Goal: Information Seeking & Learning: Learn about a topic

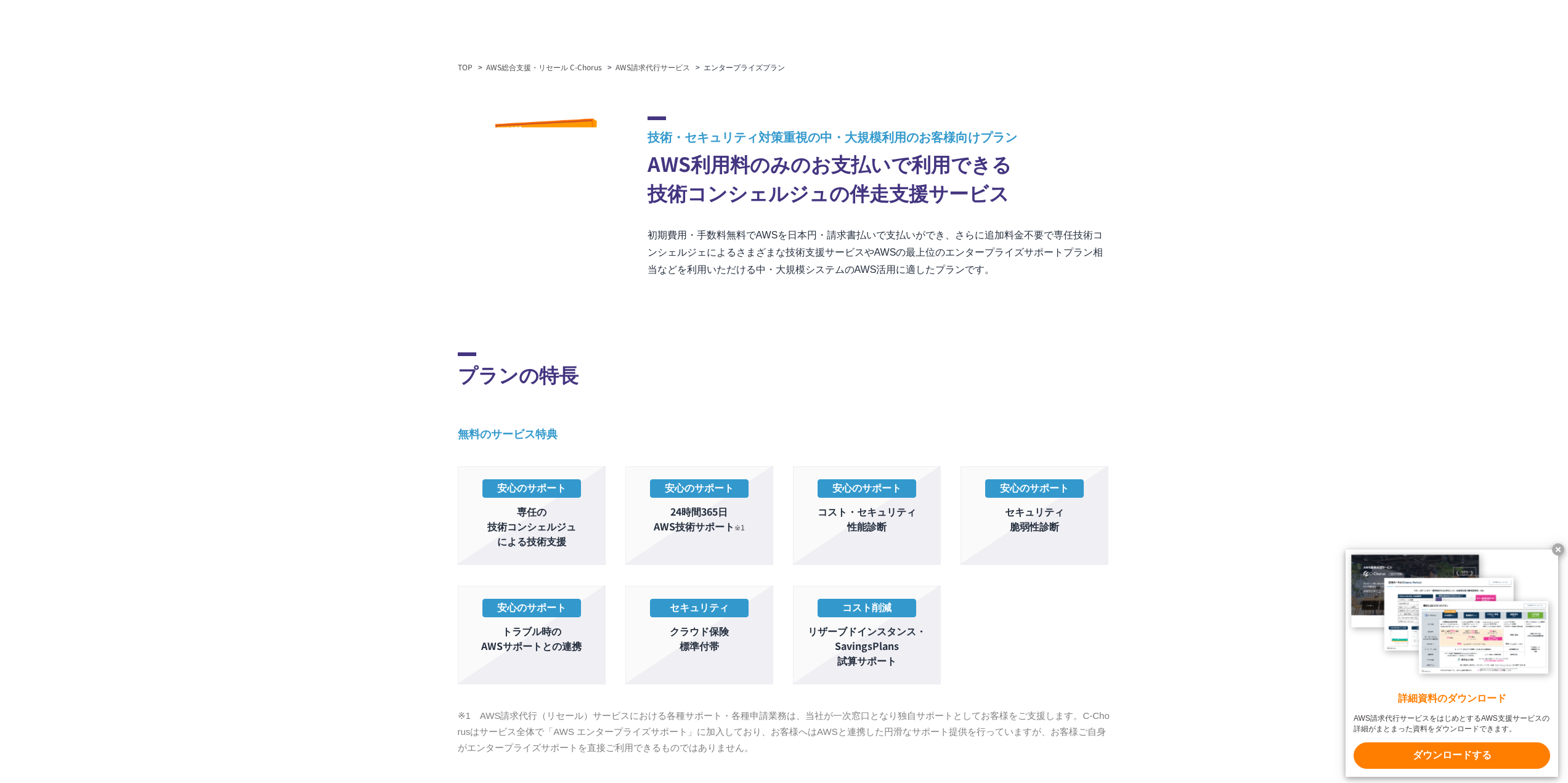
scroll to position [185, 0]
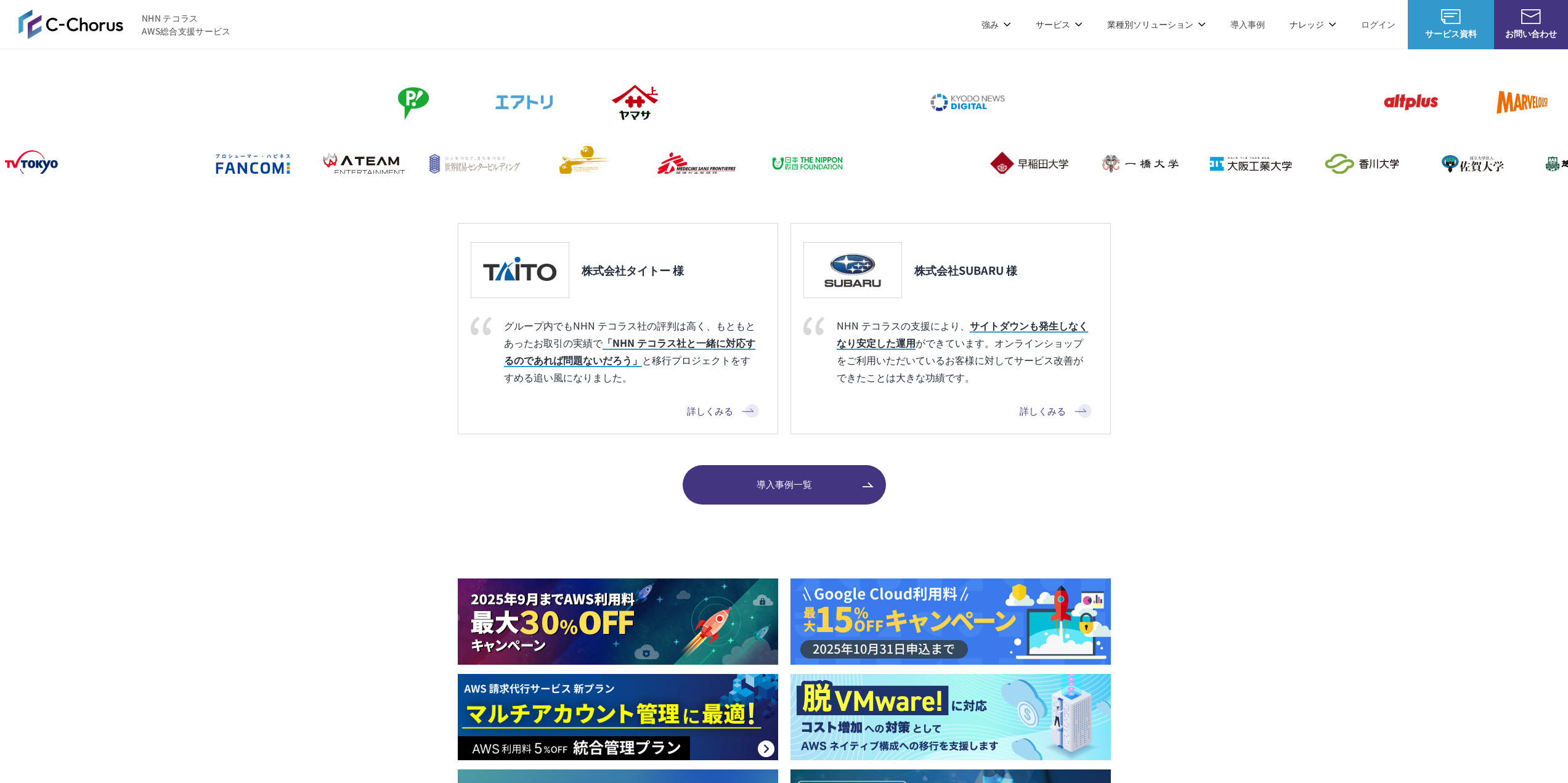
scroll to position [678, 0]
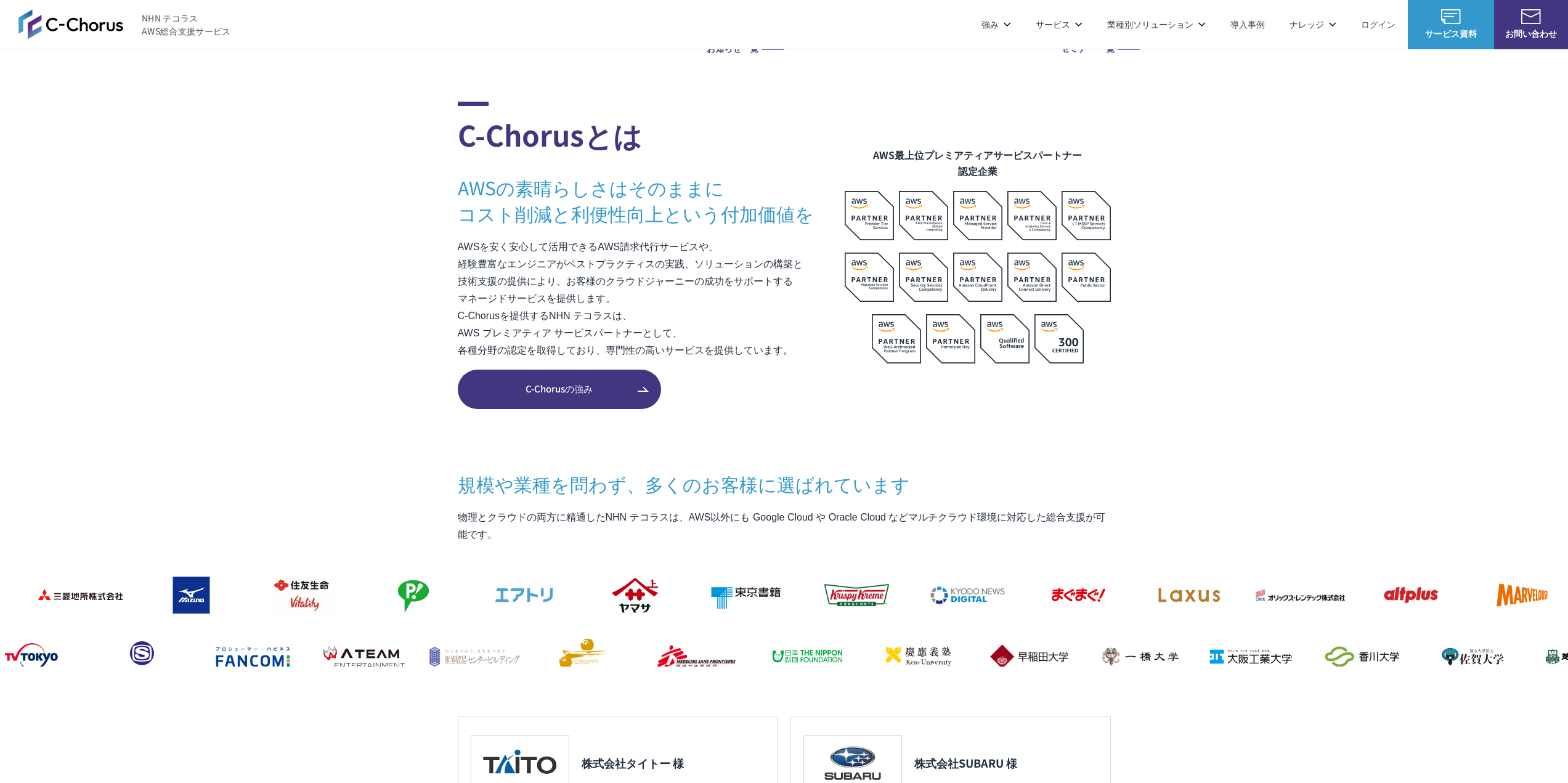
click at [645, 163] on link "AWS導入支援" at bounding box center [648, 160] width 52 height 13
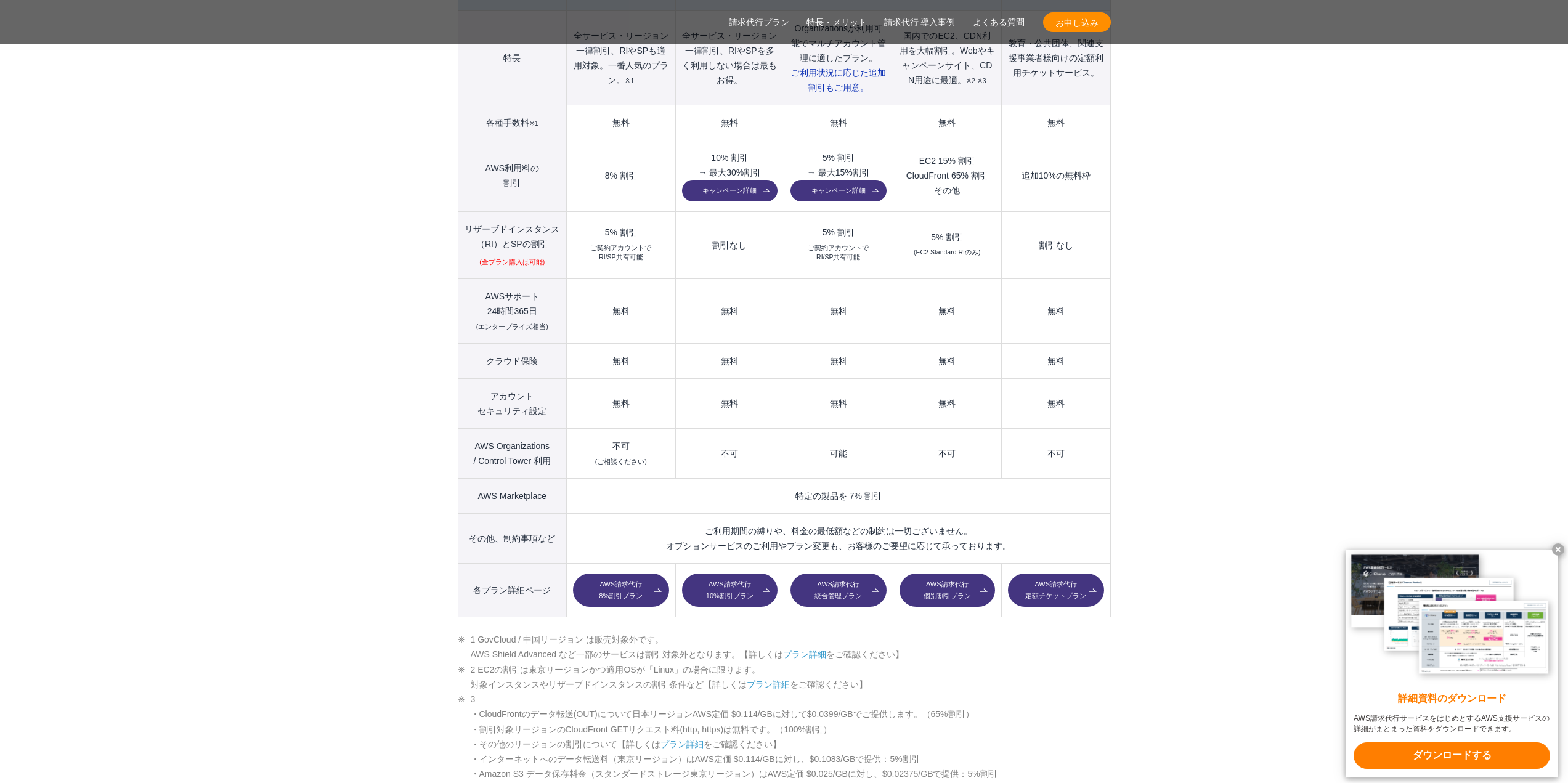
scroll to position [1541, 0]
click at [1558, 548] on x-t at bounding box center [1558, 550] width 13 height 13
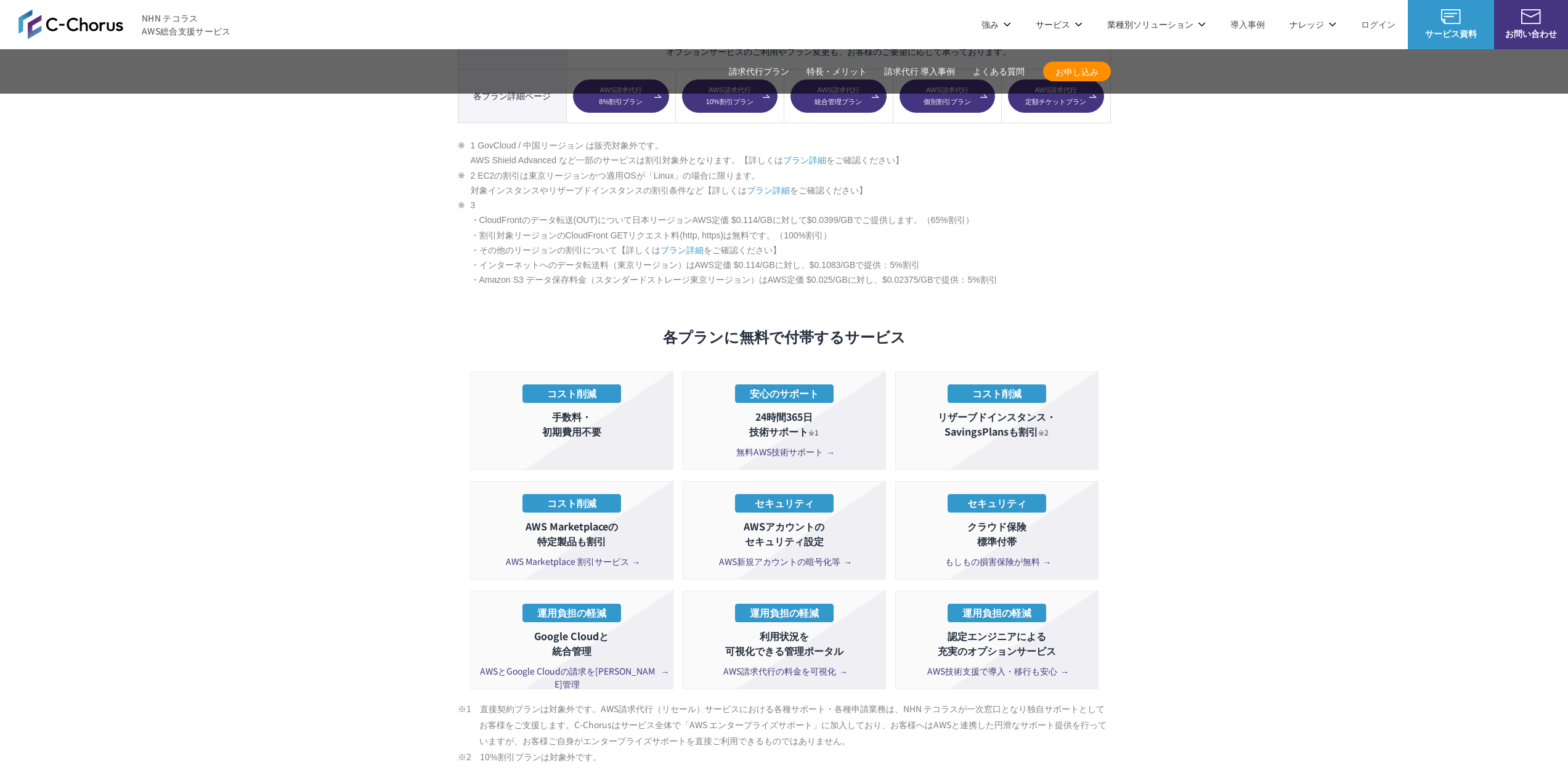
scroll to position [1726, 0]
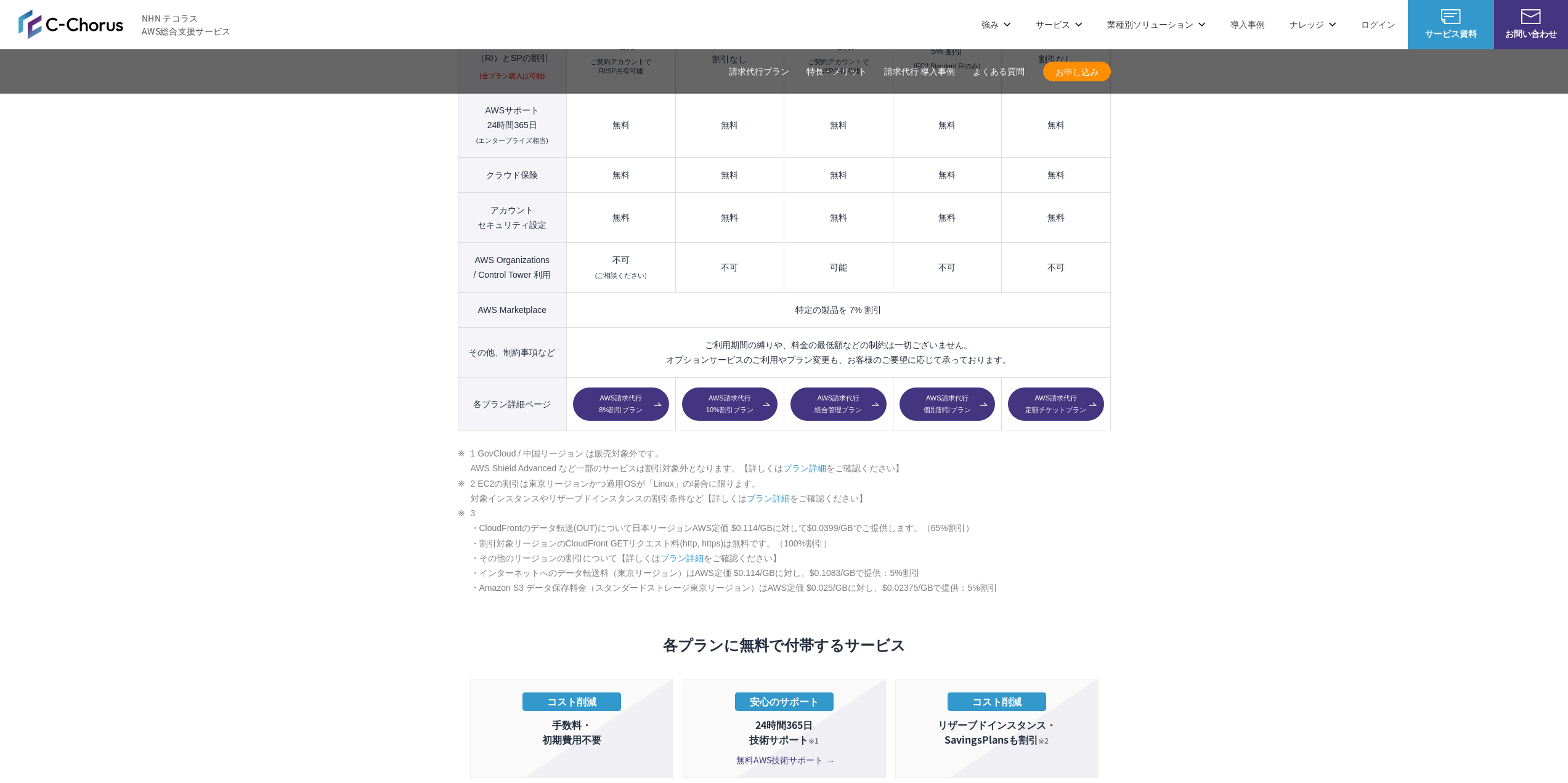
click at [810, 464] on link "プラン詳細" at bounding box center [804, 468] width 43 height 10
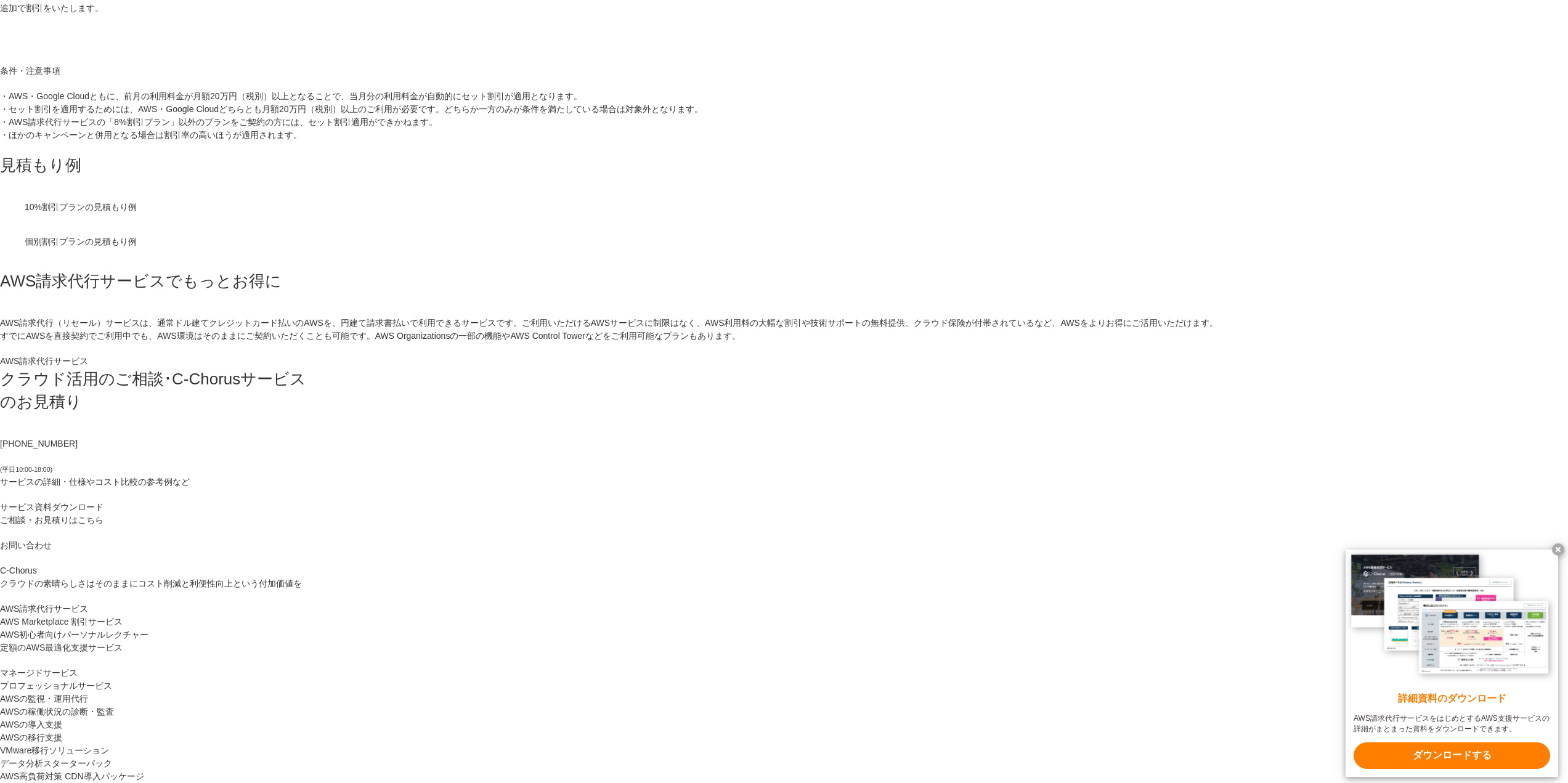
scroll to position [3513, 0]
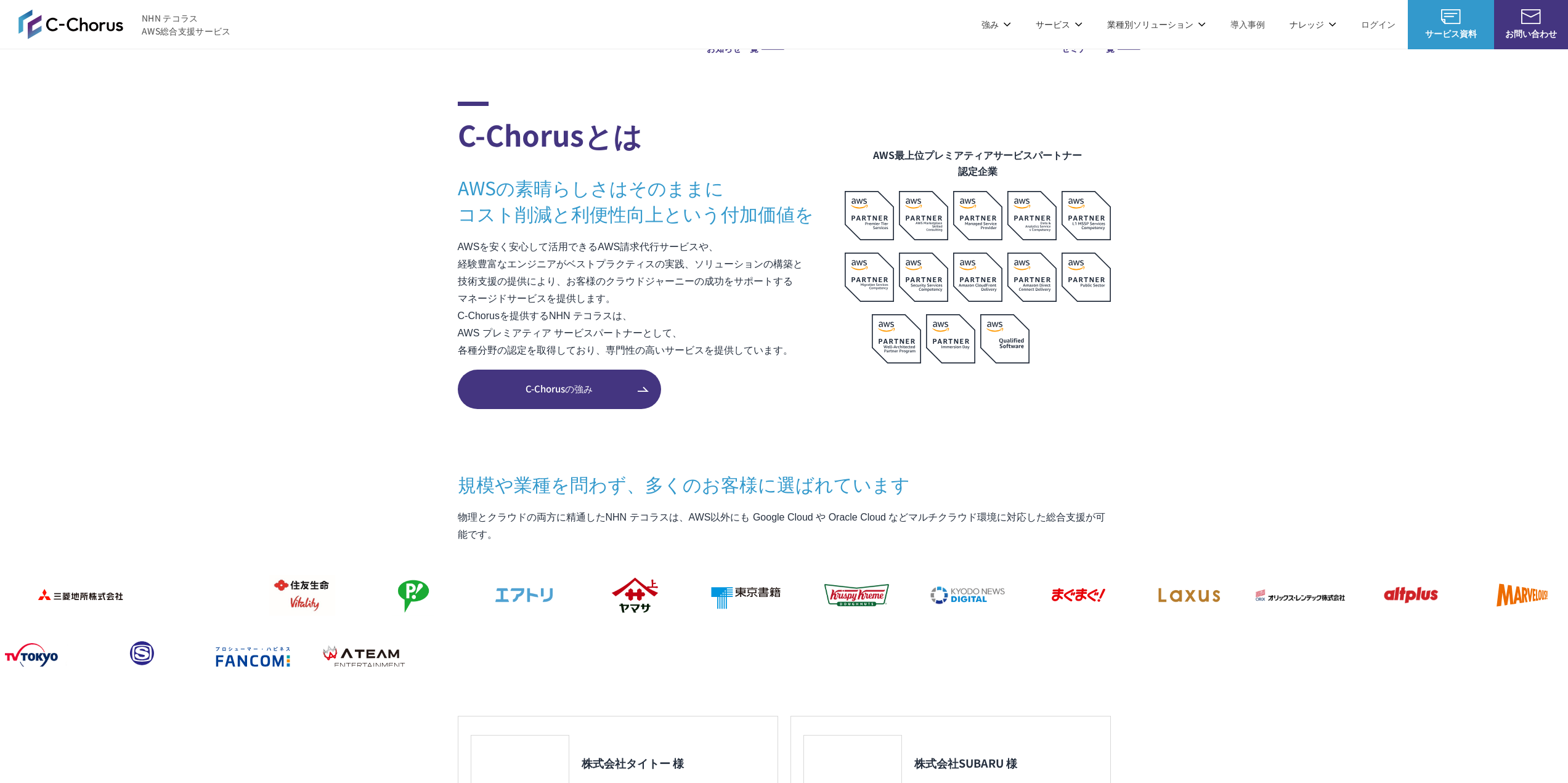
click at [9, 193] on section "C-Chorusとは AWSの素晴らしさはそのままに コスト削減と利便性向上という付加価値を AWSを安く安心して活用できるAWS請求代行サービスや、 経験豊…" at bounding box center [784, 549] width 1568 height 896
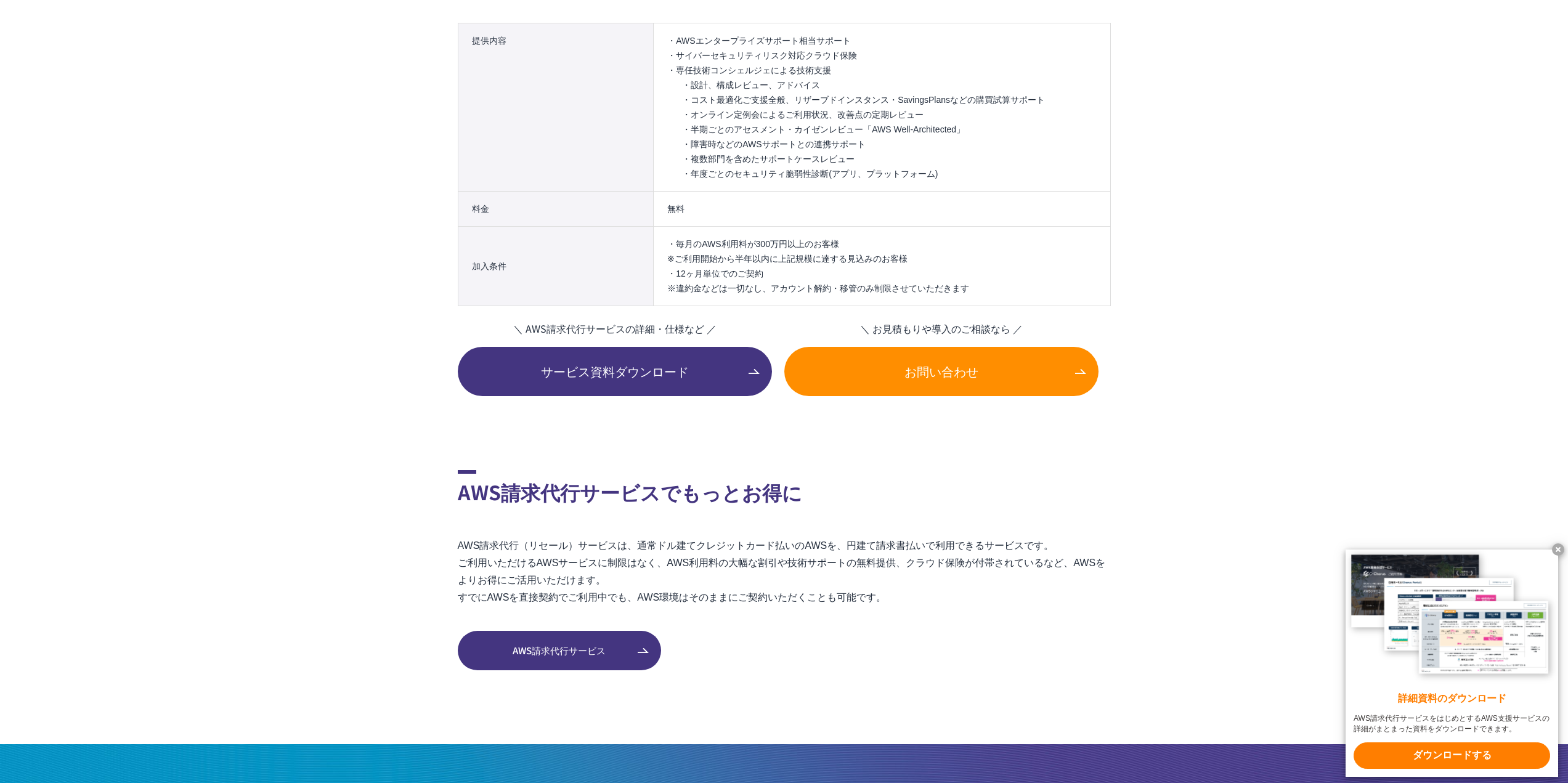
scroll to position [1972, 0]
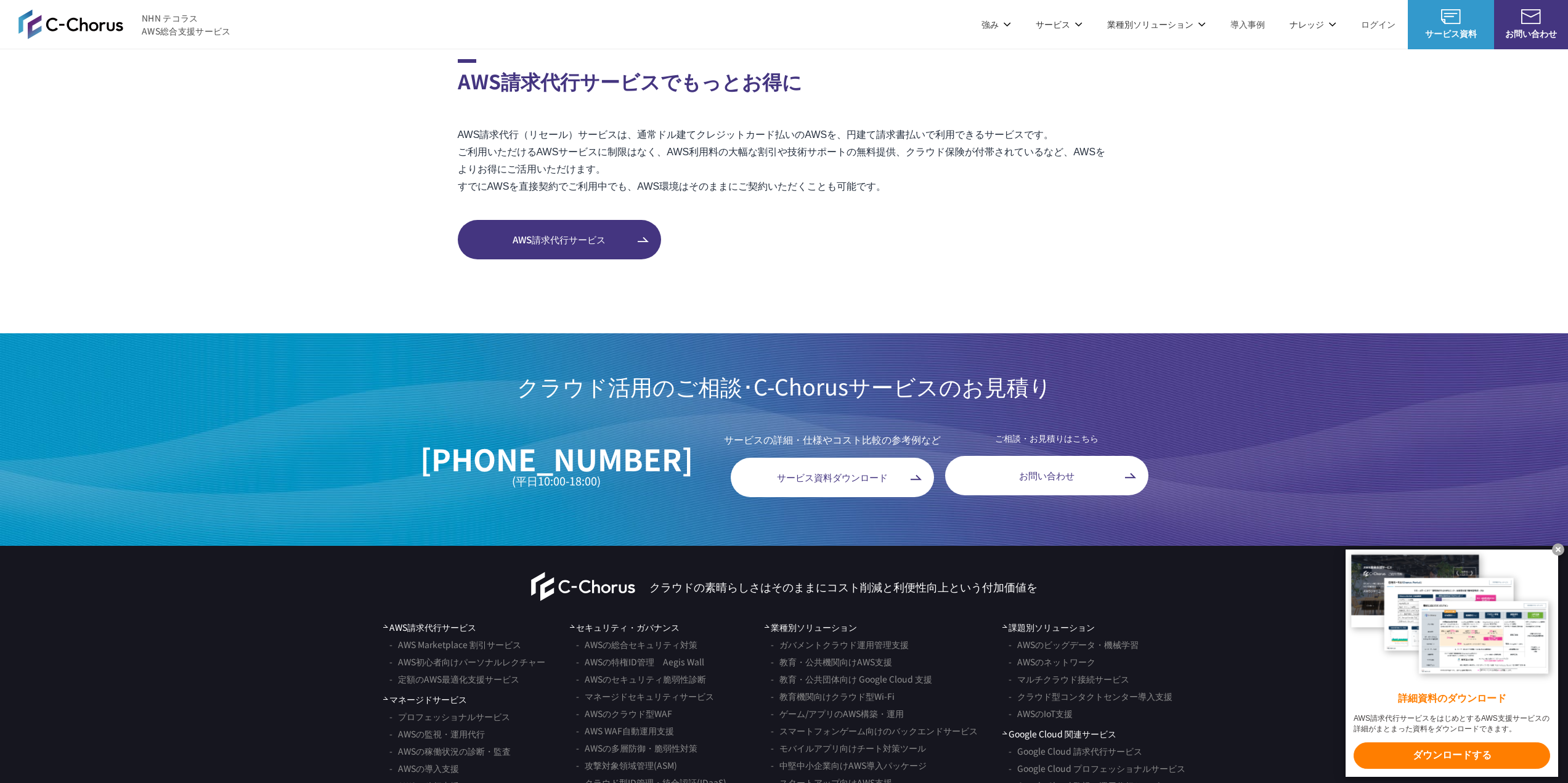
scroll to position [1785, 0]
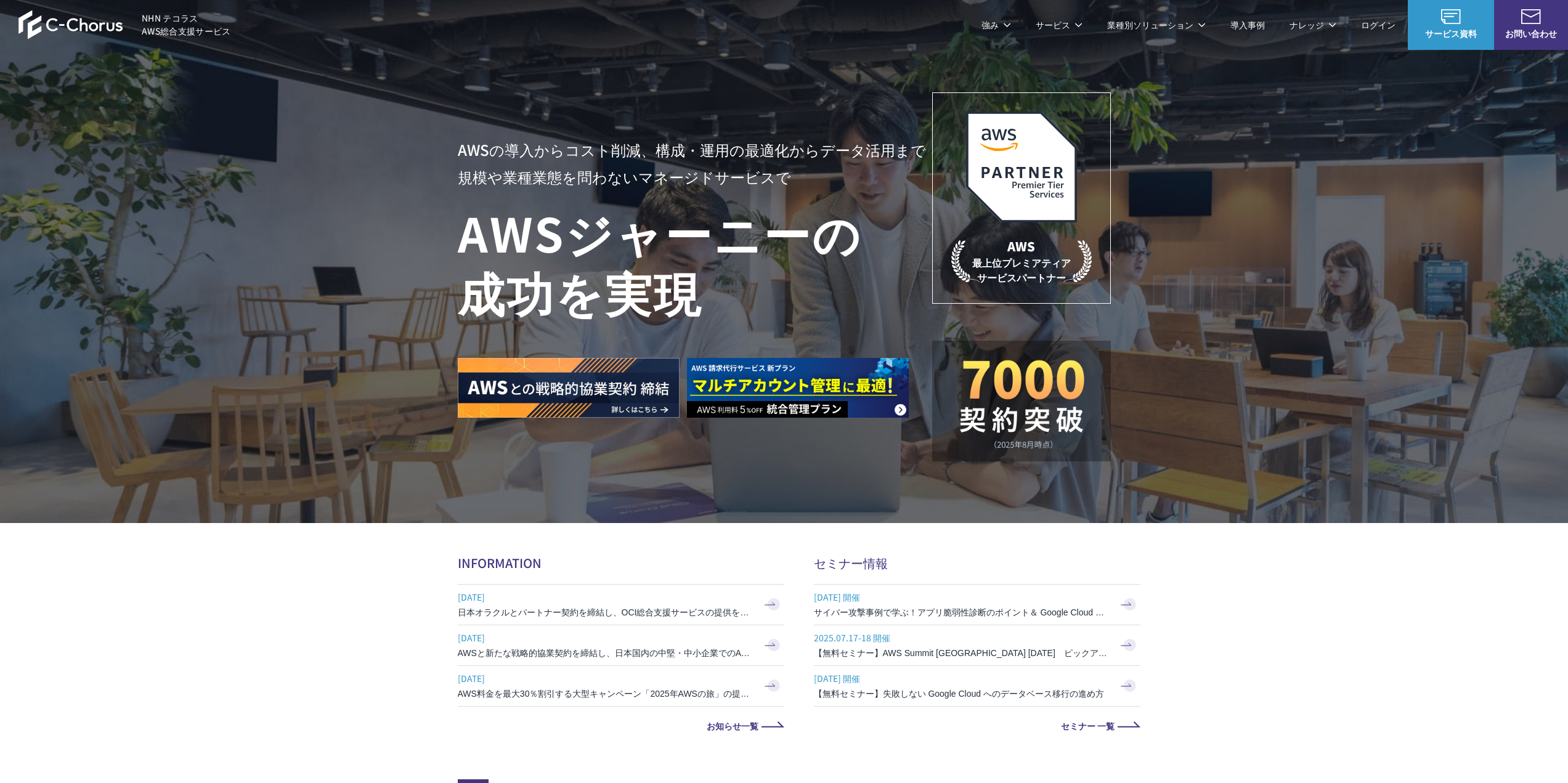
click at [529, 103] on link "AWS請求代行サービス" at bounding box center [510, 105] width 87 height 13
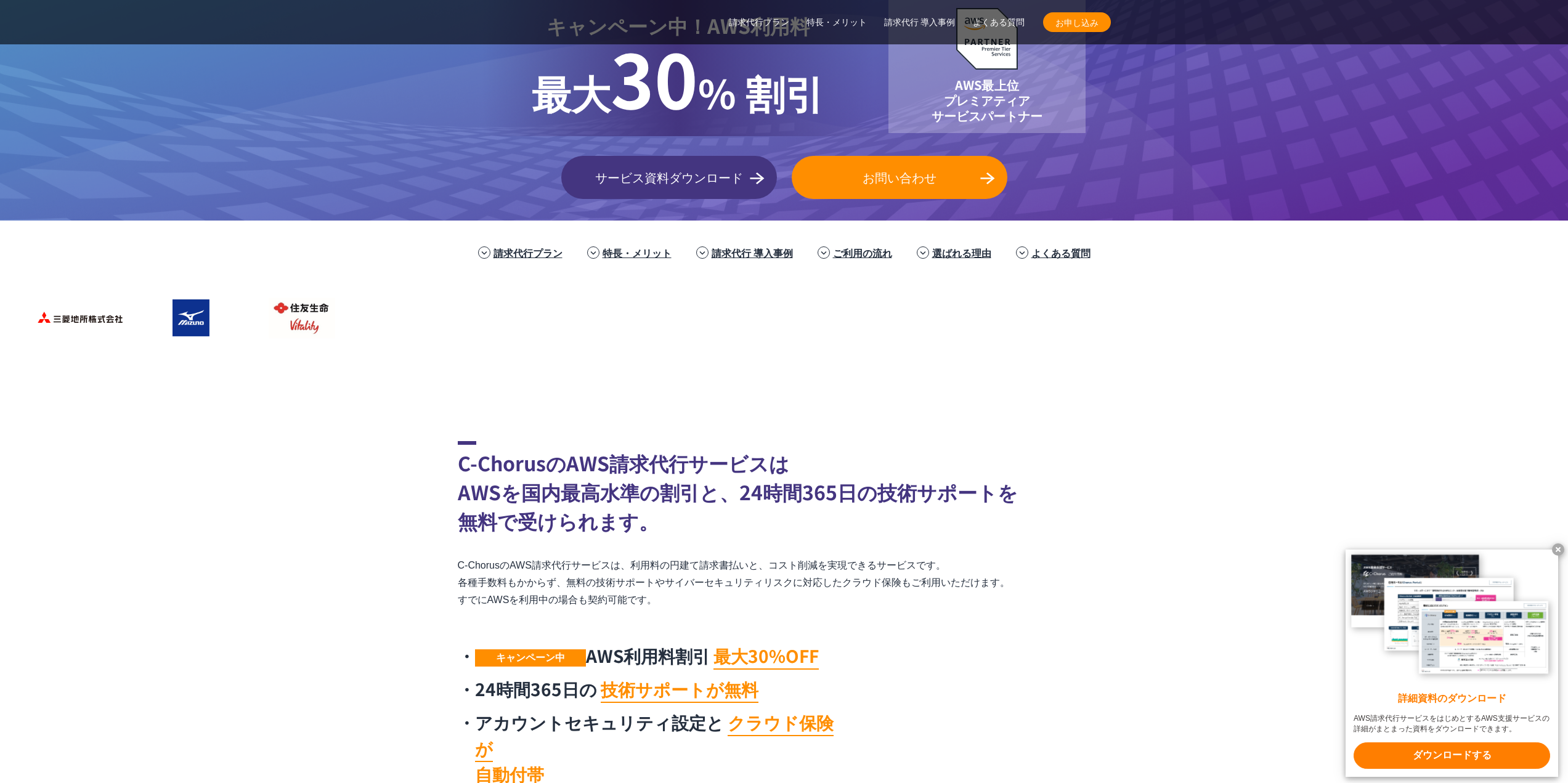
scroll to position [369, 0]
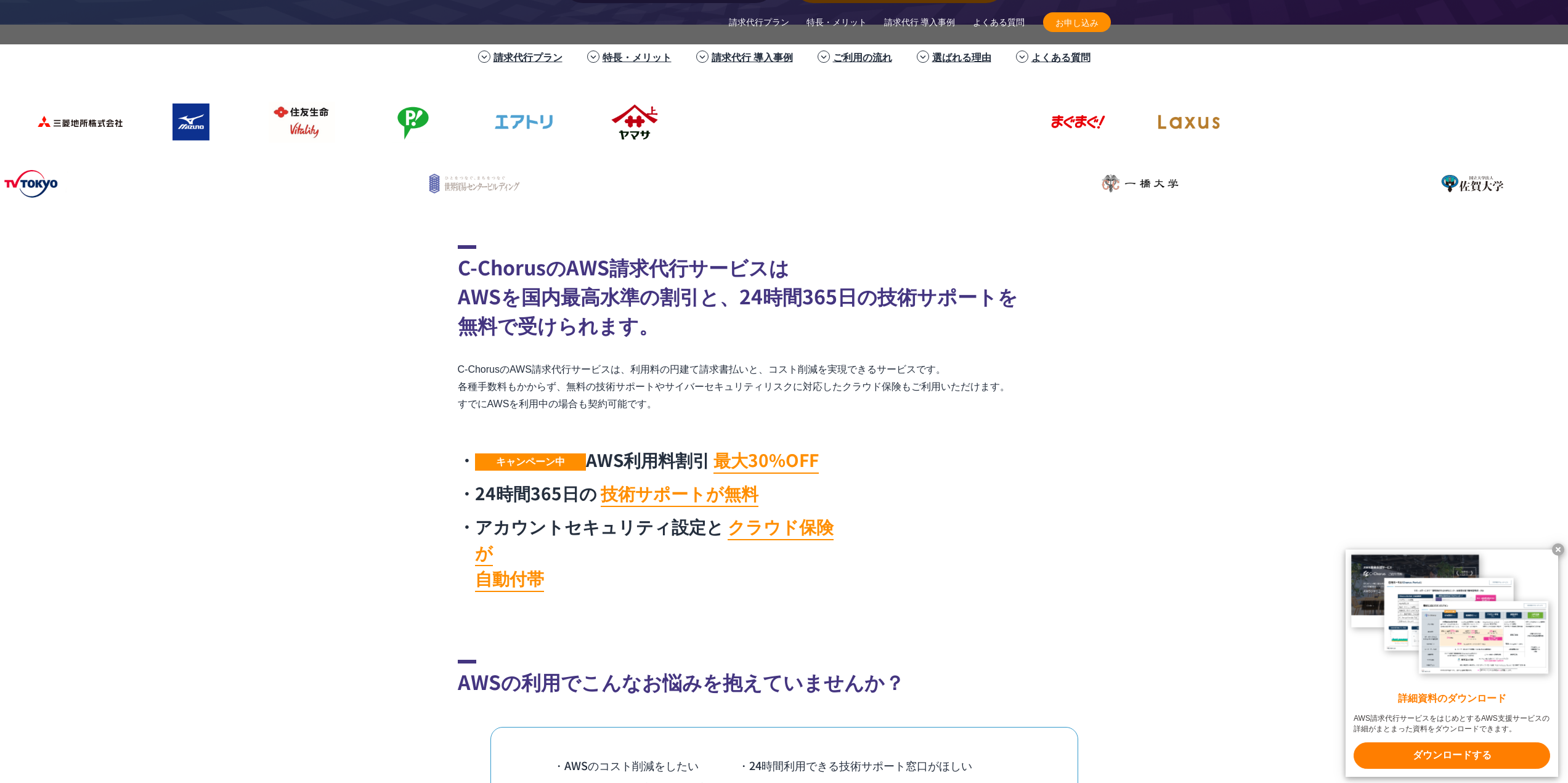
click at [1562, 547] on x-t at bounding box center [1558, 550] width 13 height 13
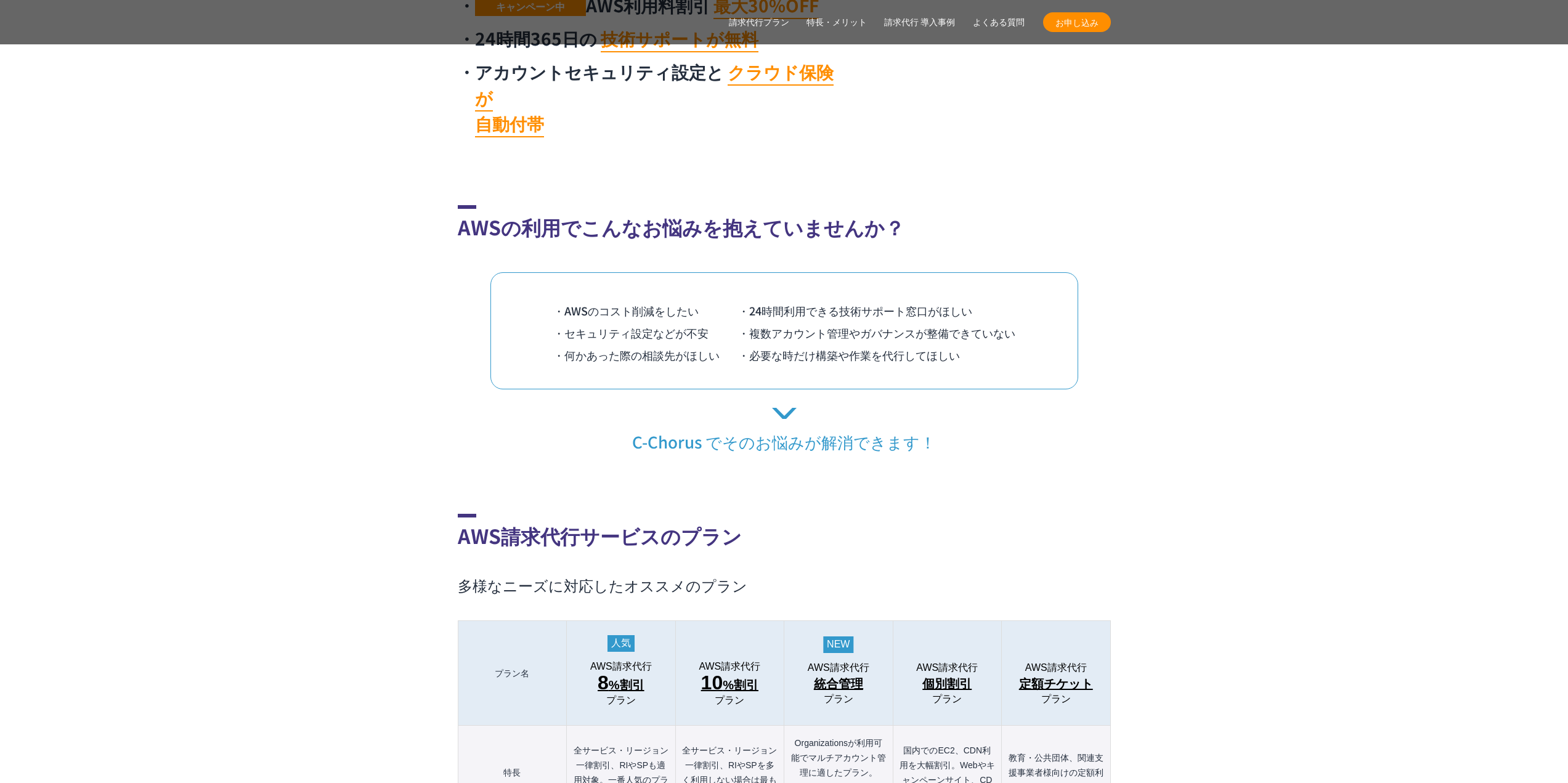
scroll to position [924, 0]
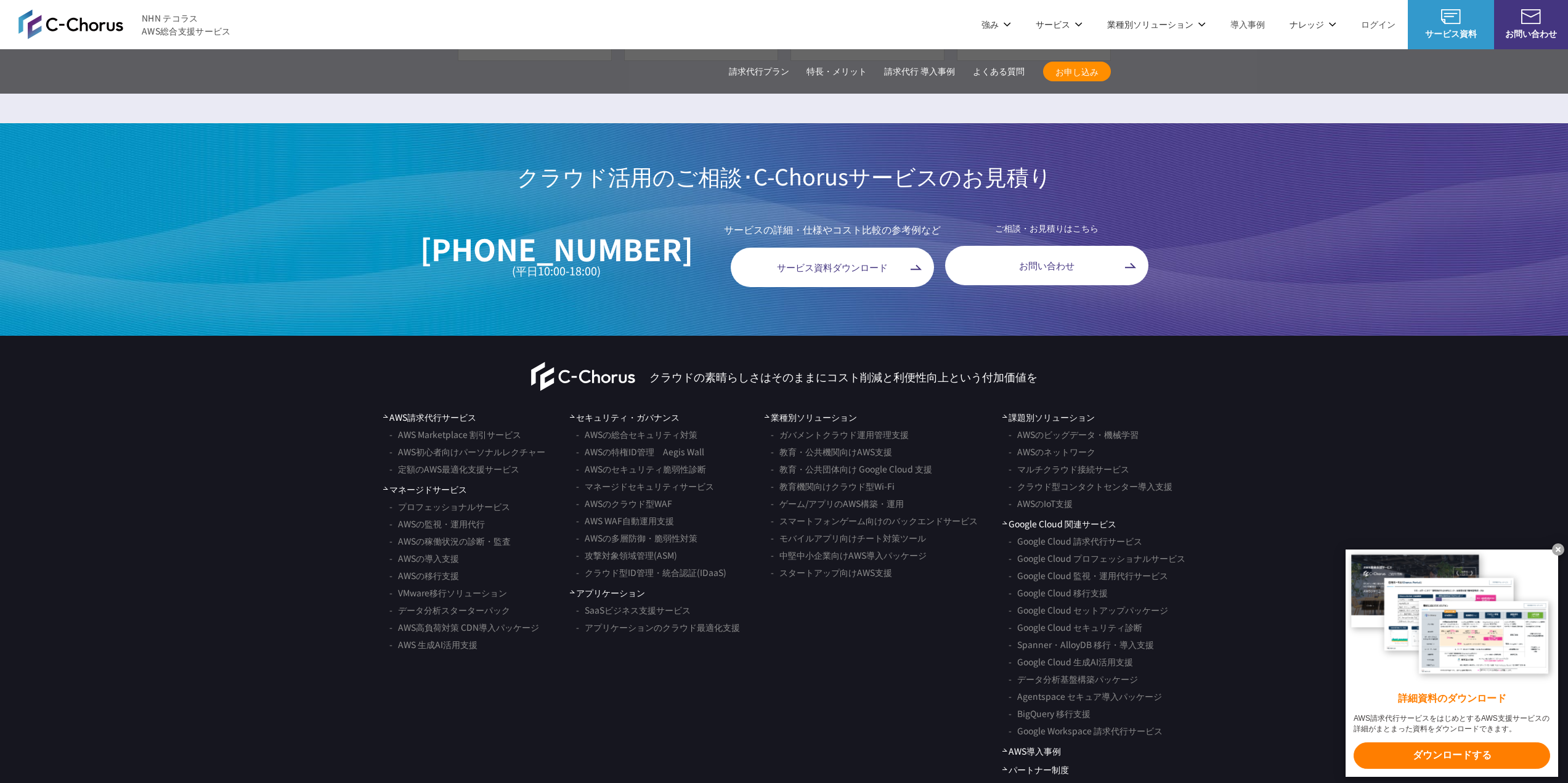
scroll to position [8875, 0]
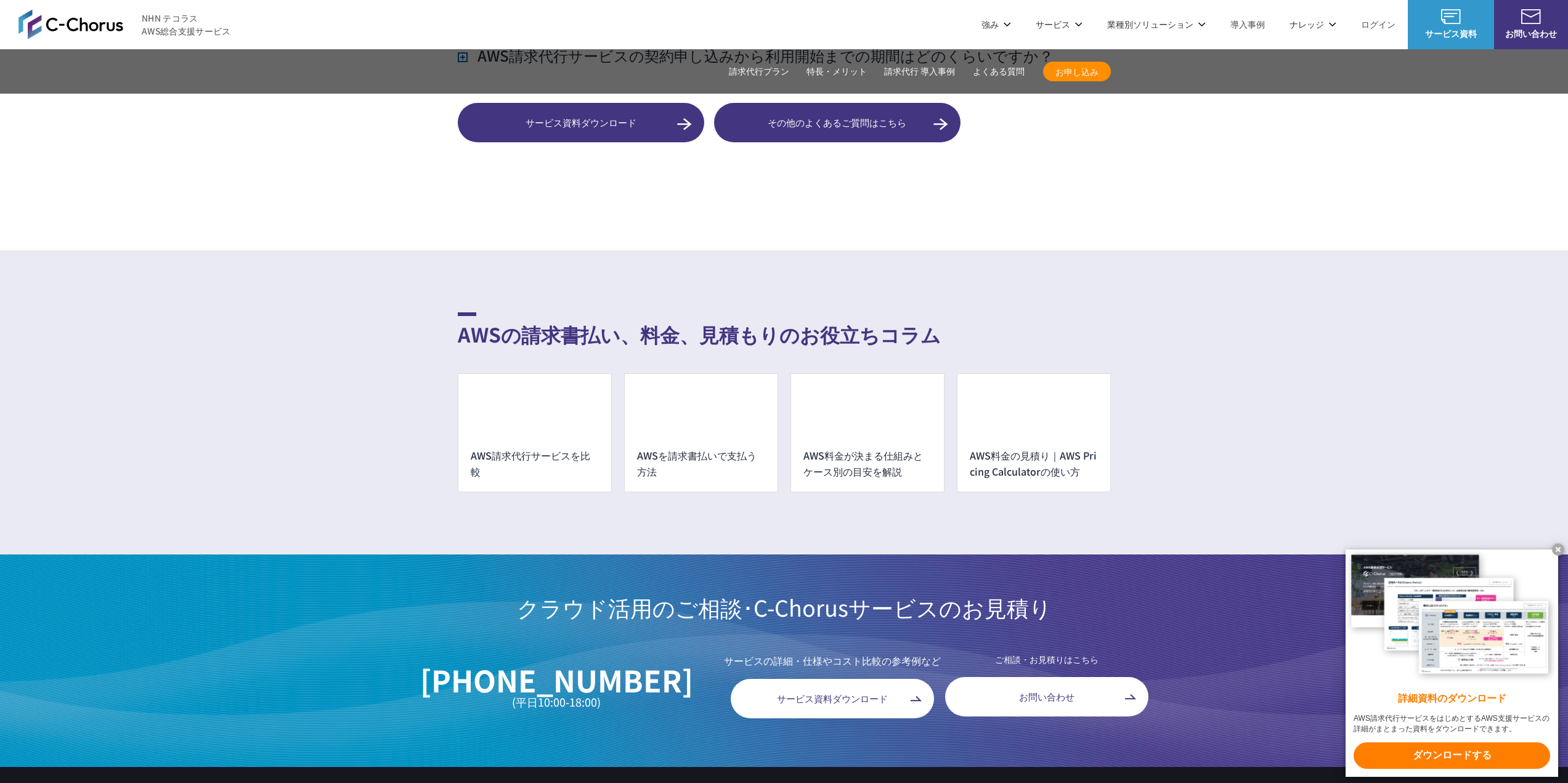
click at [465, 66] on h3 "AWS請求代行サービスの契約申し込みから利用開始までの期間はどのくらいですか？" at bounding box center [755, 55] width 596 height 21
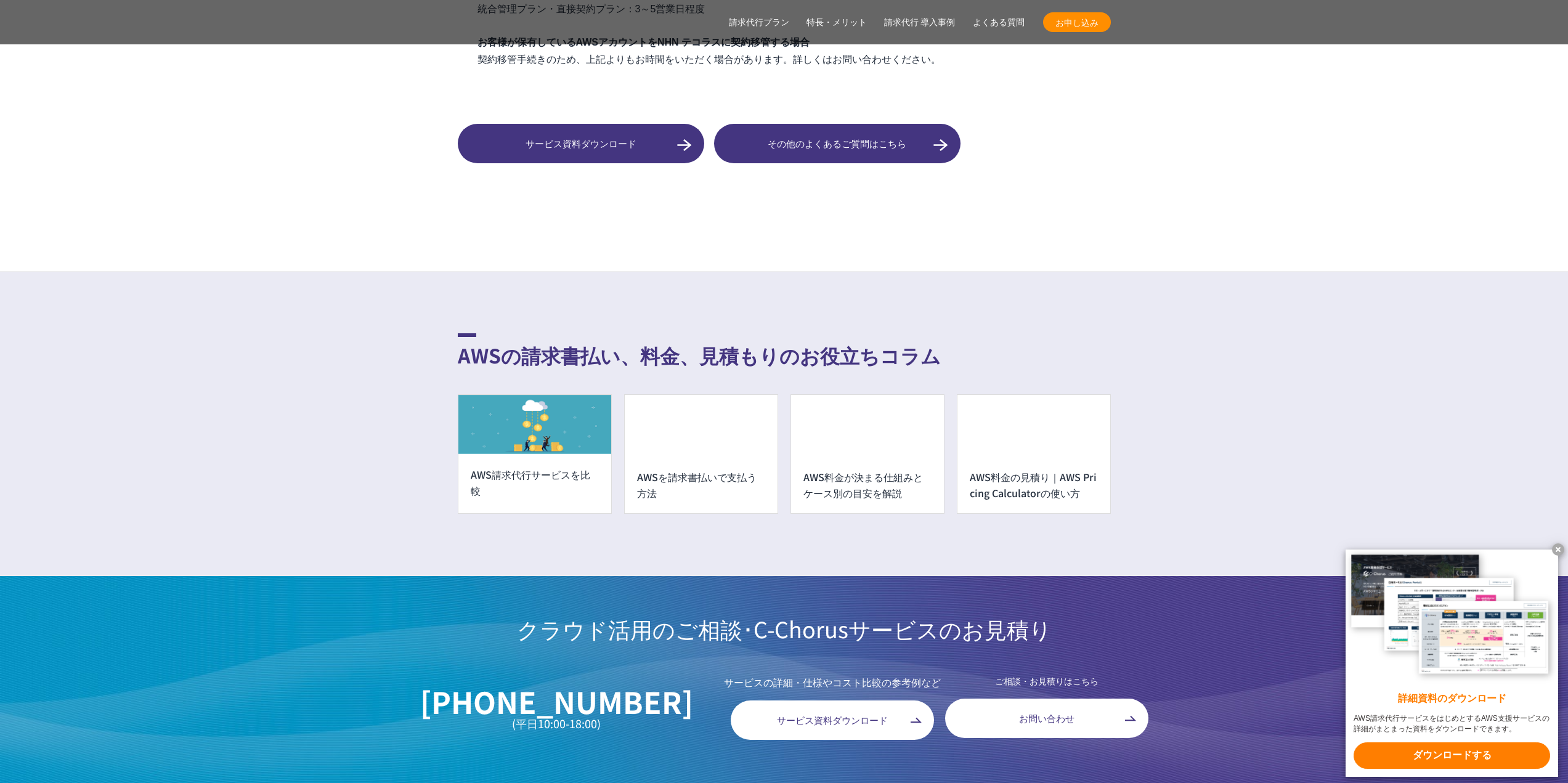
scroll to position [9123, 0]
